Goal: Task Accomplishment & Management: Complete application form

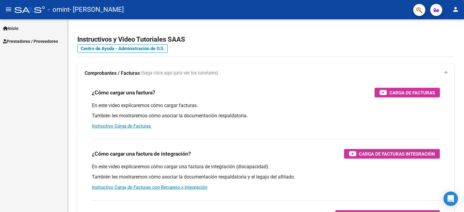
click at [50, 41] on span "Prestadores / Proveedores" at bounding box center [30, 41] width 55 height 7
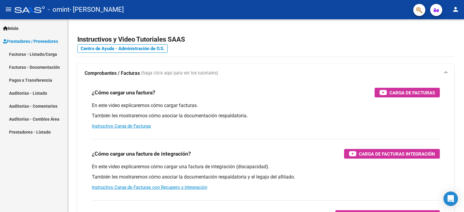
click at [45, 57] on link "Facturas - Listado/Carga" at bounding box center [33, 54] width 67 height 13
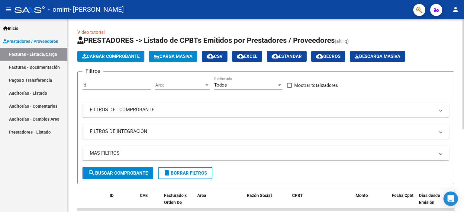
click at [458, 36] on div "Video tutorial PRESTADORES -> Listado de CPBTs Emitidos por Prestadores / Prove…" at bounding box center [267, 186] width 398 height 334
click at [103, 54] on span "Cargar Comprobante" at bounding box center [110, 56] width 57 height 5
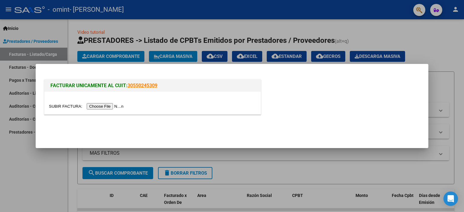
click at [101, 105] on input "file" at bounding box center [87, 106] width 76 height 6
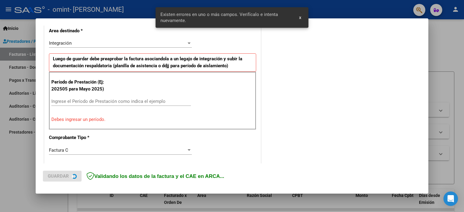
scroll to position [141, 0]
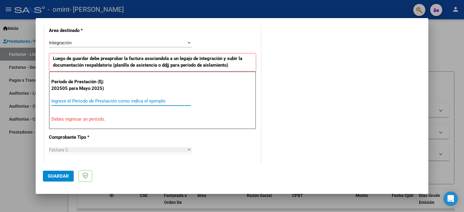
click at [56, 100] on input "Ingrese el Período de Prestación como indica el ejemplo" at bounding box center [121, 100] width 140 height 5
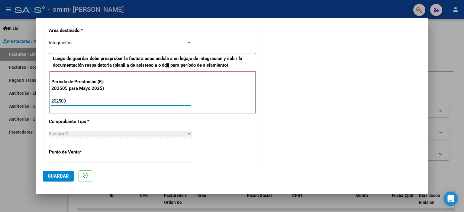
type input "202509"
click at [120, 141] on div "Factura C Seleccionar Tipo" at bounding box center [120, 137] width 143 height 15
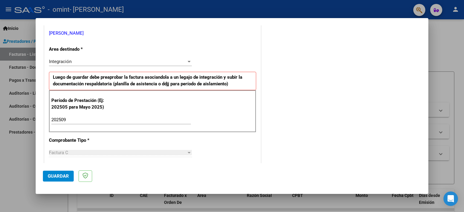
scroll to position [124, 0]
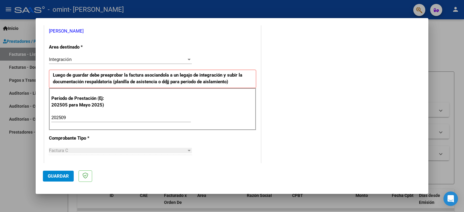
click at [188, 60] on div at bounding box center [189, 60] width 3 height 2
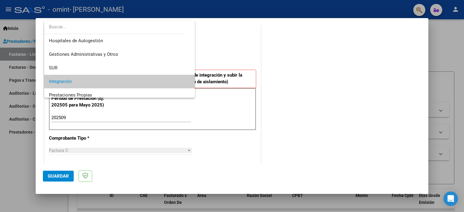
scroll to position [22, 0]
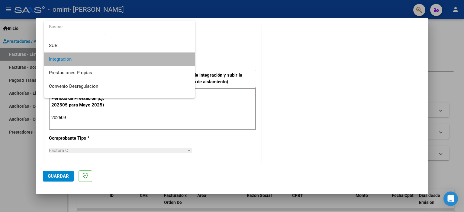
click at [187, 60] on mat-option "Integración" at bounding box center [119, 60] width 151 height 14
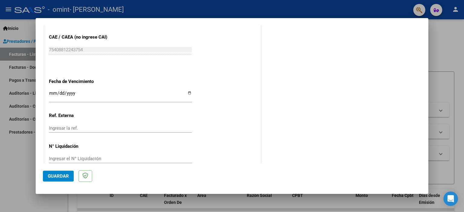
scroll to position [393, 0]
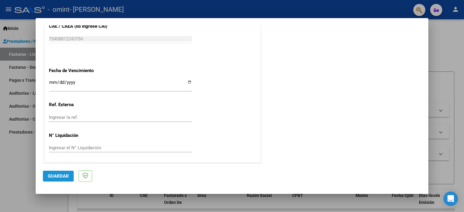
click at [53, 176] on span "Guardar" at bounding box center [58, 176] width 21 height 5
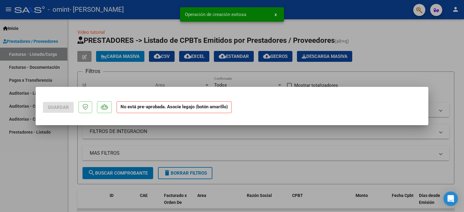
scroll to position [0, 0]
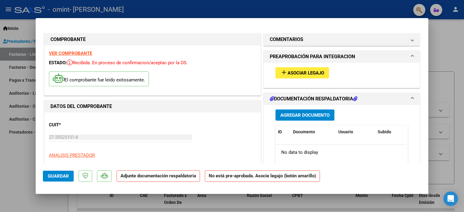
click at [311, 70] on span "Asociar Legajo" at bounding box center [306, 72] width 37 height 5
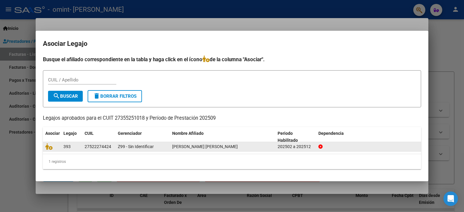
click at [190, 148] on span "[PERSON_NAME] [PERSON_NAME]" at bounding box center [205, 146] width 66 height 5
click at [47, 148] on icon at bounding box center [48, 146] width 7 height 7
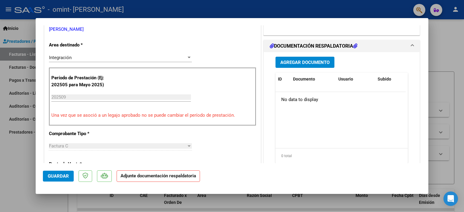
scroll to position [140, 0]
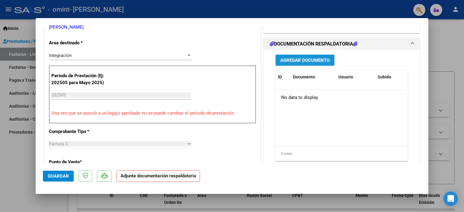
click at [314, 59] on span "Agregar Documento" at bounding box center [304, 60] width 49 height 5
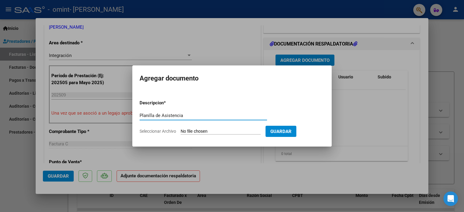
type input "Planilla de Asistencia"
click at [196, 132] on input "Seleccionar Archivo" at bounding box center [221, 132] width 80 height 6
type input "C:\fakepath\Asistencia 09.pdf"
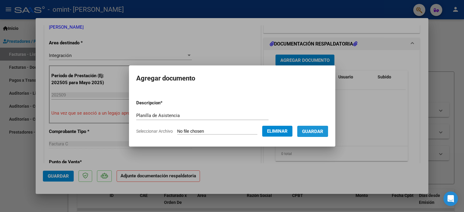
click at [314, 133] on span "Guardar" at bounding box center [312, 131] width 21 height 5
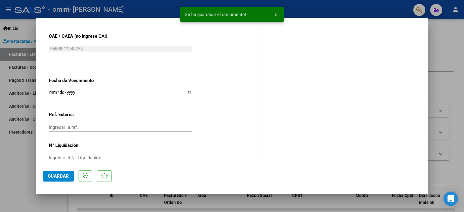
scroll to position [375, 0]
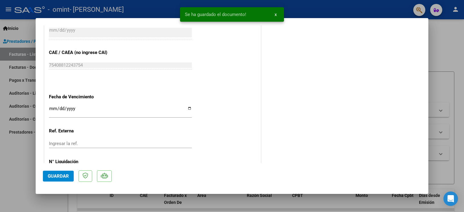
click at [51, 178] on span "Guardar" at bounding box center [58, 176] width 21 height 5
